Goal: Information Seeking & Learning: Learn about a topic

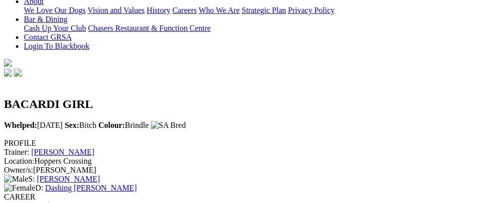
scroll to position [230, 0]
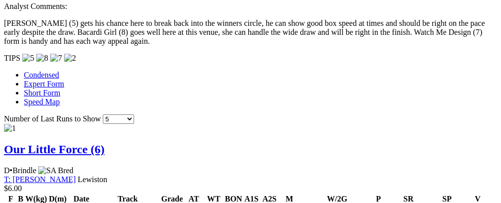
scroll to position [374, 0]
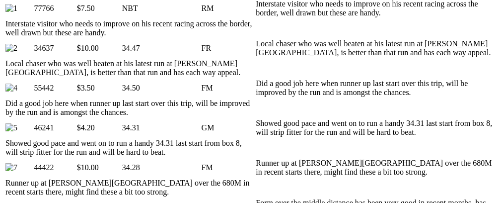
scroll to position [583, 0]
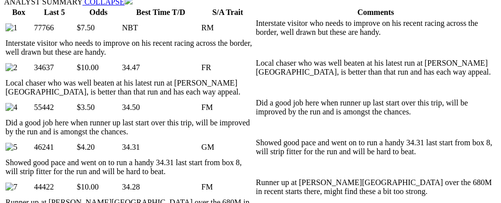
scroll to position [0, 0]
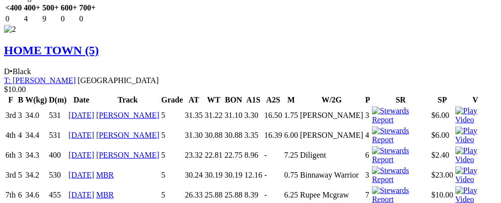
scroll to position [0, 0]
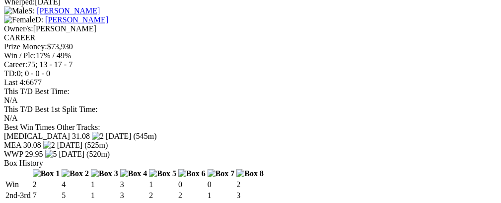
scroll to position [1314, 0]
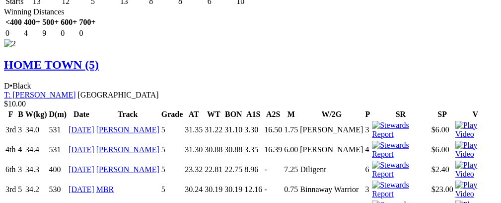
scroll to position [1519, 0]
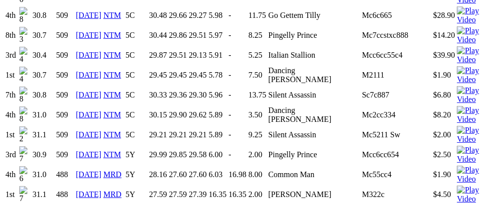
scroll to position [657, 0]
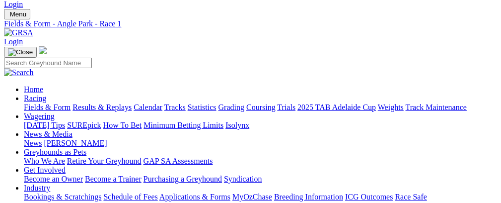
scroll to position [20, 0]
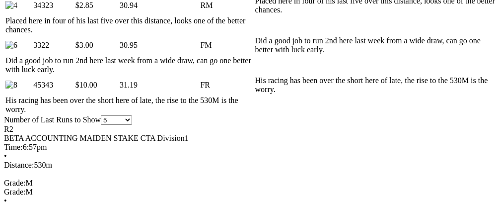
scroll to position [0, 24]
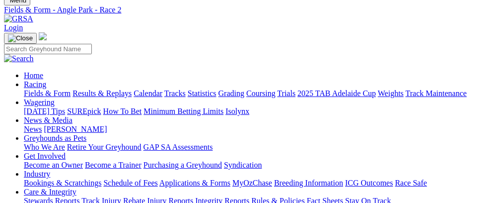
scroll to position [29, 0]
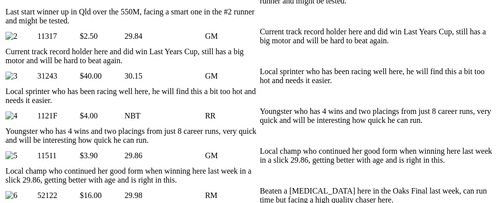
scroll to position [617, 0]
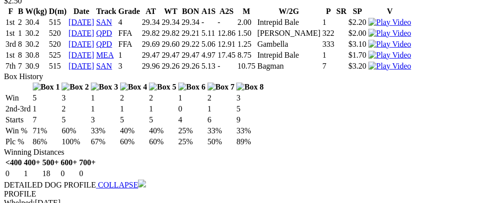
scroll to position [0, 43]
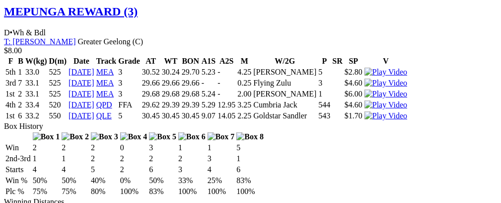
scroll to position [0, 39]
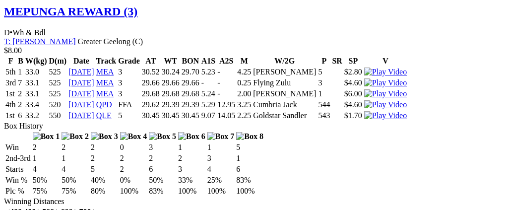
drag, startPoint x: 227, startPoint y: 196, endPoint x: 355, endPoint y: 179, distance: 129.3
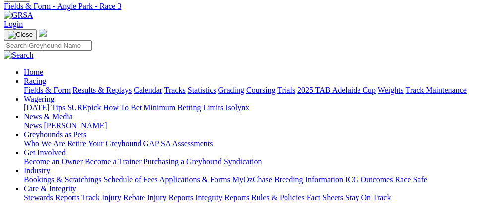
scroll to position [12, 0]
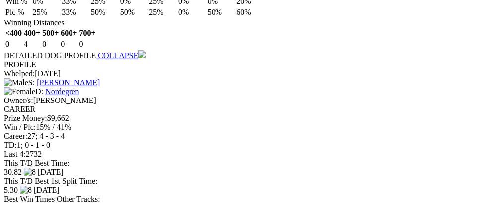
scroll to position [1319, 0]
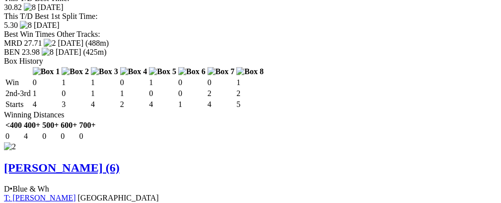
scroll to position [1542, 0]
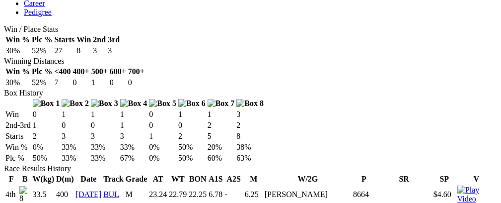
scroll to position [575, 0]
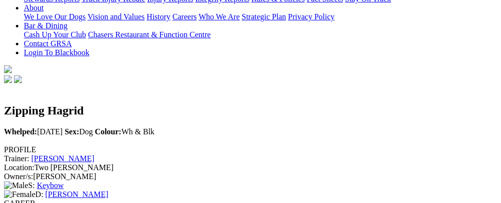
scroll to position [223, 0]
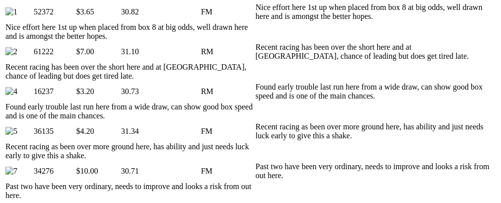
scroll to position [0, 68]
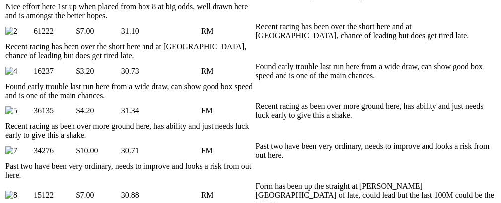
drag, startPoint x: 500, startPoint y: 64, endPoint x: 504, endPoint y: 36, distance: 27.7
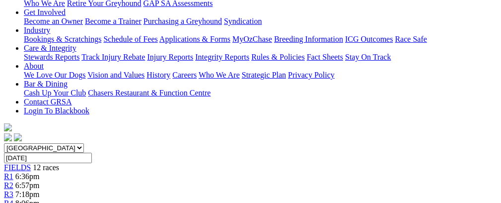
scroll to position [123, 0]
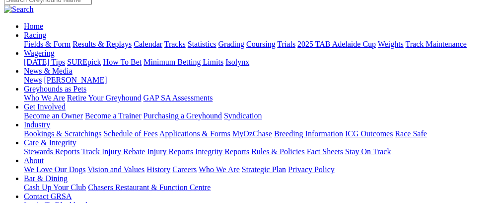
scroll to position [73, 0]
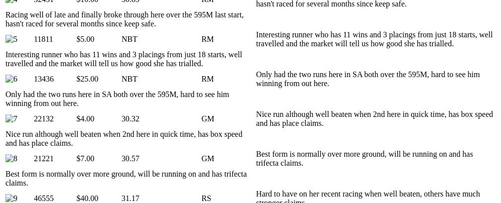
scroll to position [702, 0]
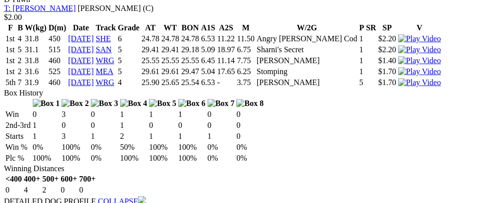
scroll to position [1230, 0]
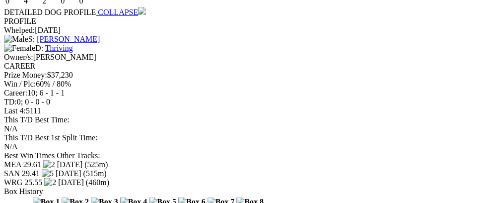
scroll to position [0, 58]
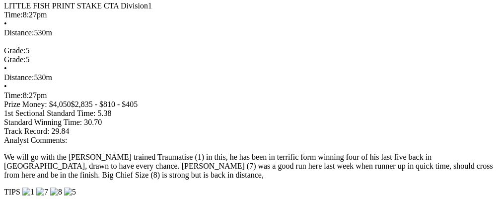
scroll to position [0, 0]
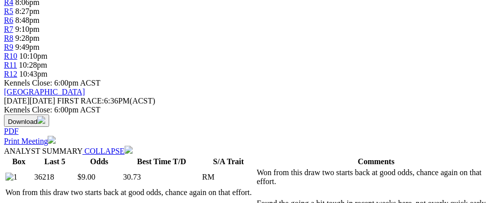
scroll to position [148, 0]
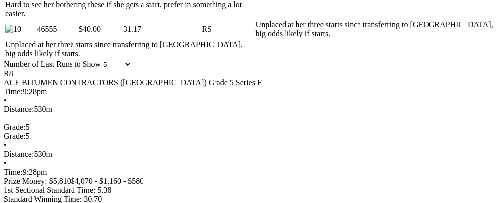
scroll to position [0, 55]
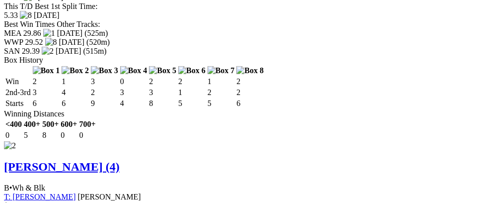
scroll to position [0, 44]
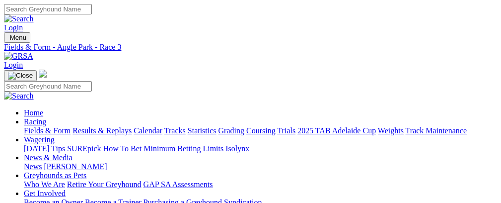
scroll to position [12, 0]
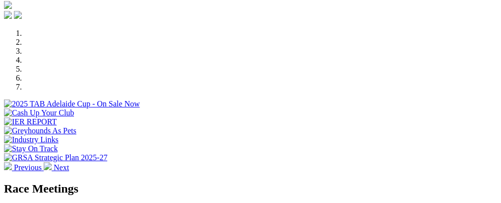
scroll to position [260, 0]
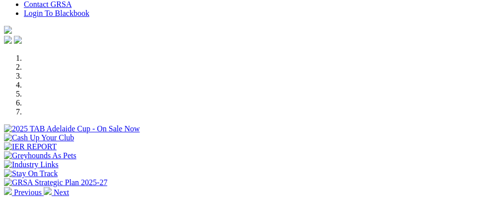
select select "NT"
